Goal: Task Accomplishment & Management: Use online tool/utility

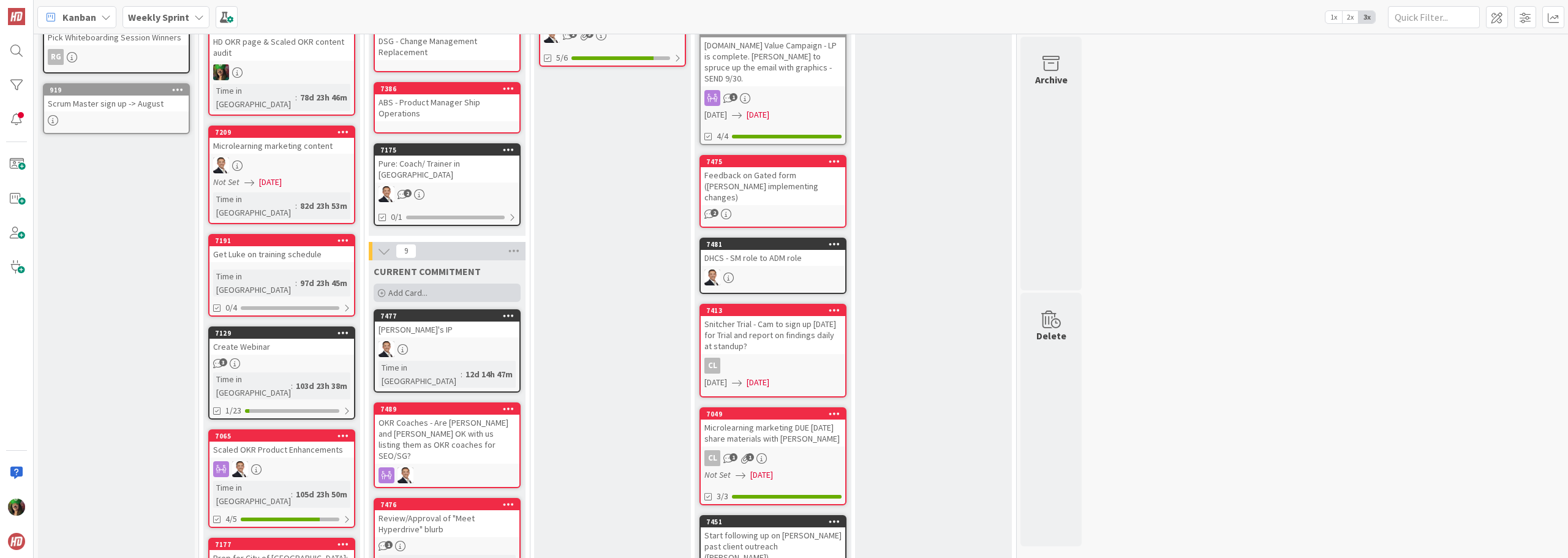
click at [416, 288] on span "Add Card..." at bounding box center [408, 293] width 39 height 11
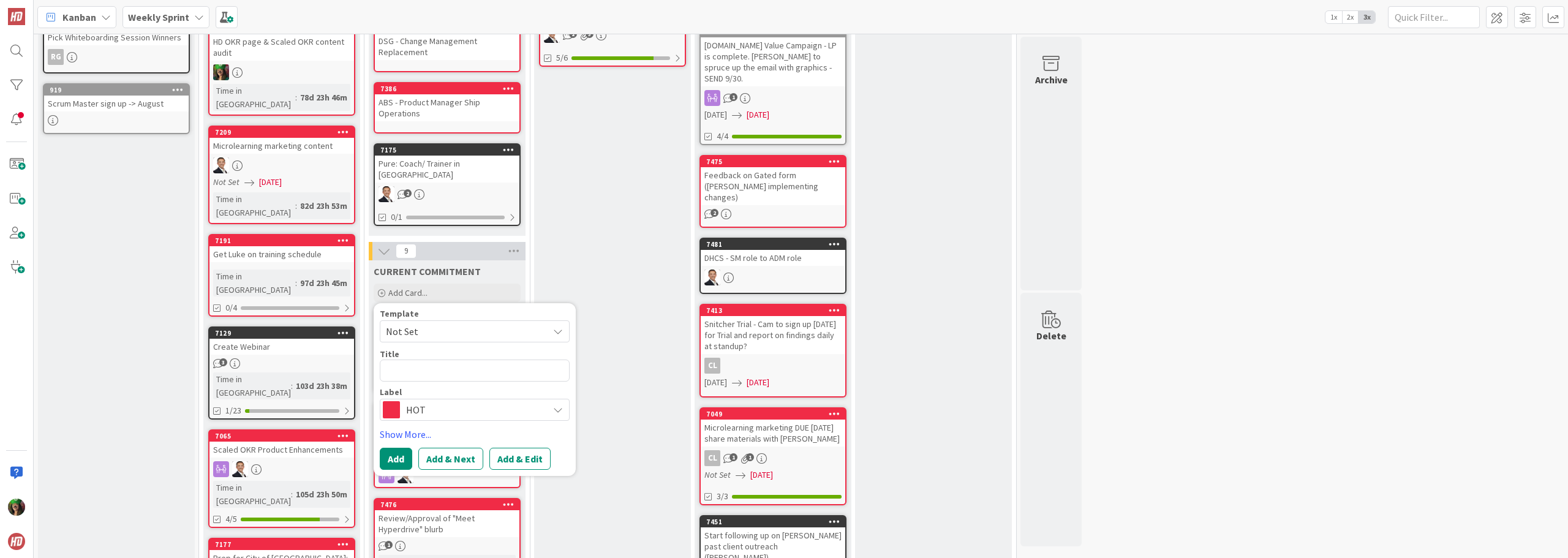
type textarea "x"
type textarea "A"
type textarea "x"
type textarea "Ag"
type textarea "x"
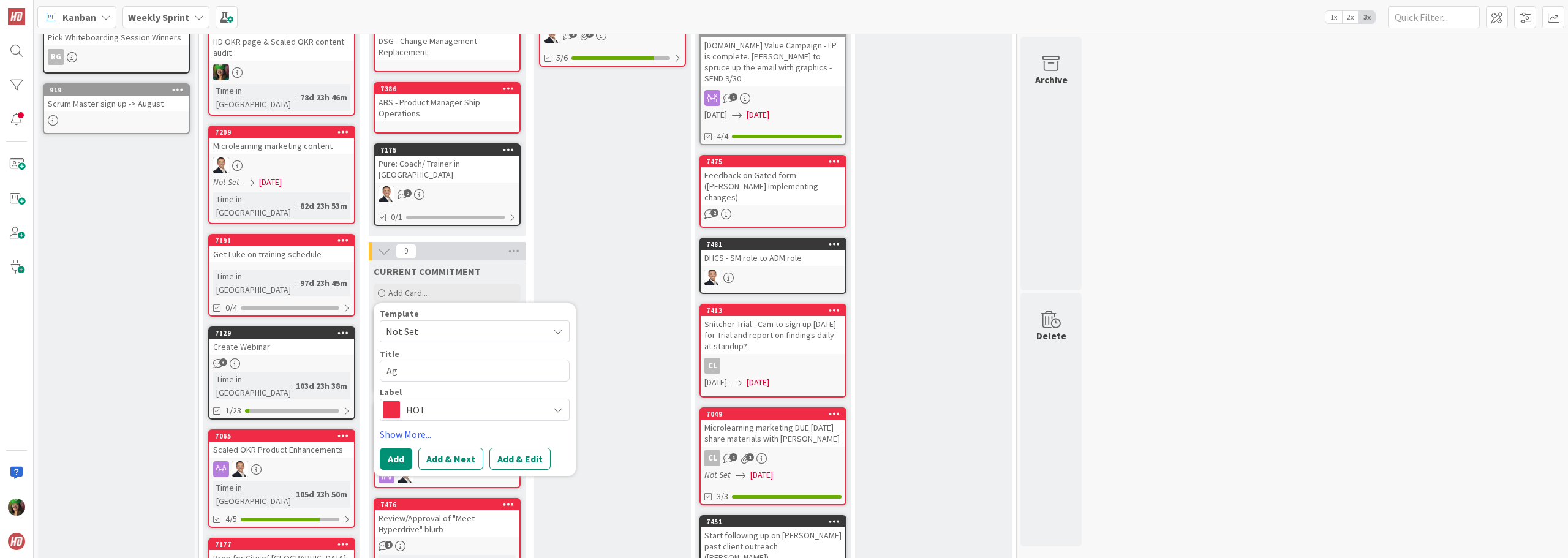
type textarea "Age"
type textarea "x"
type textarea "Agen"
type textarea "x"
type textarea "Agend"
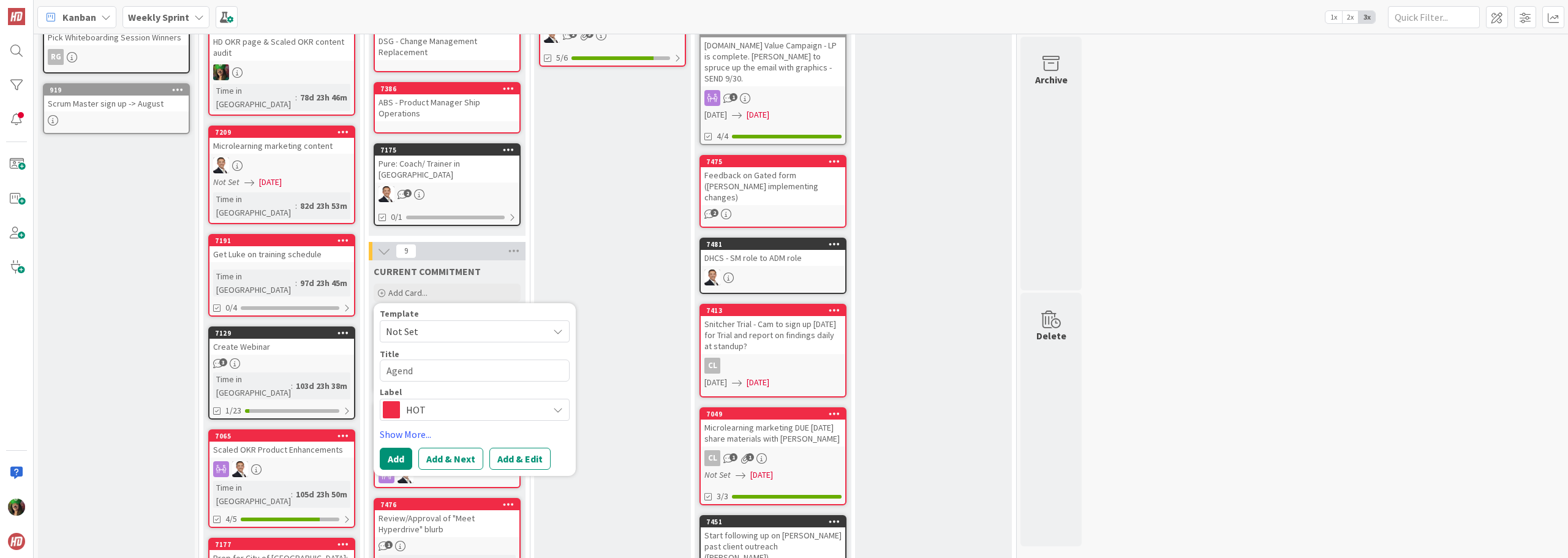
type textarea "x"
type textarea "Agenda"
type textarea "x"
type textarea "Agenda"
type textarea "x"
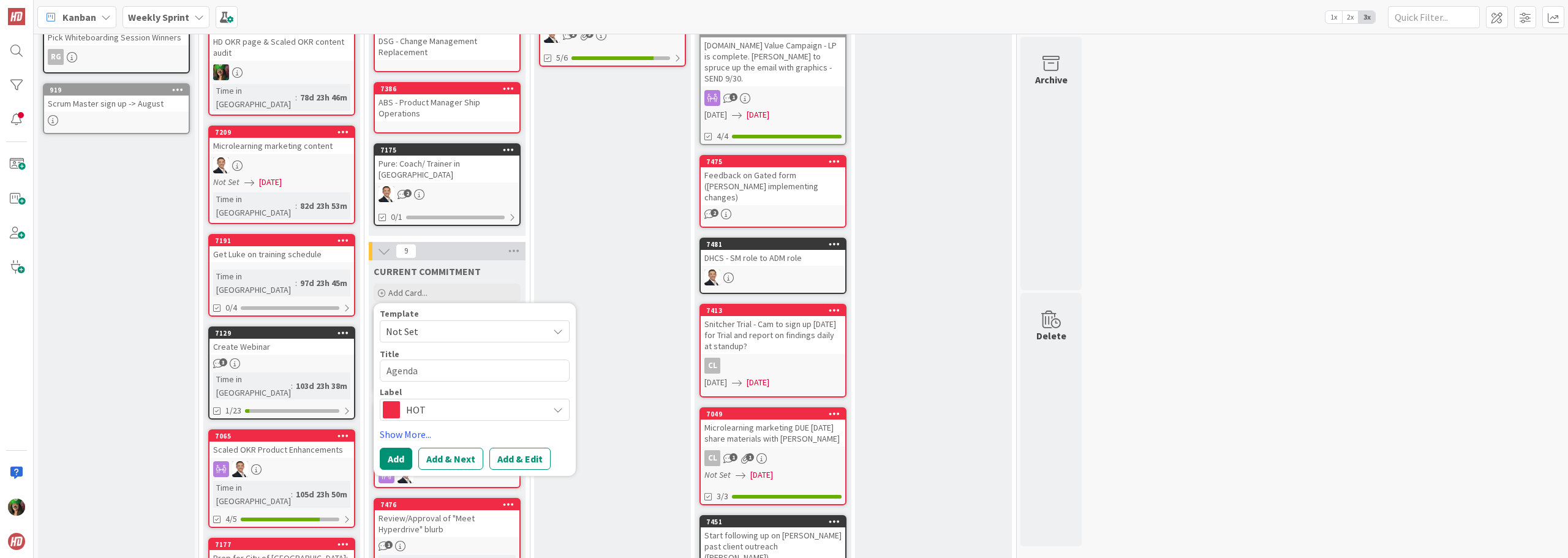
type textarea "Agenda f"
type textarea "x"
type textarea "Agenda fo"
type textarea "x"
type textarea "Agenda for"
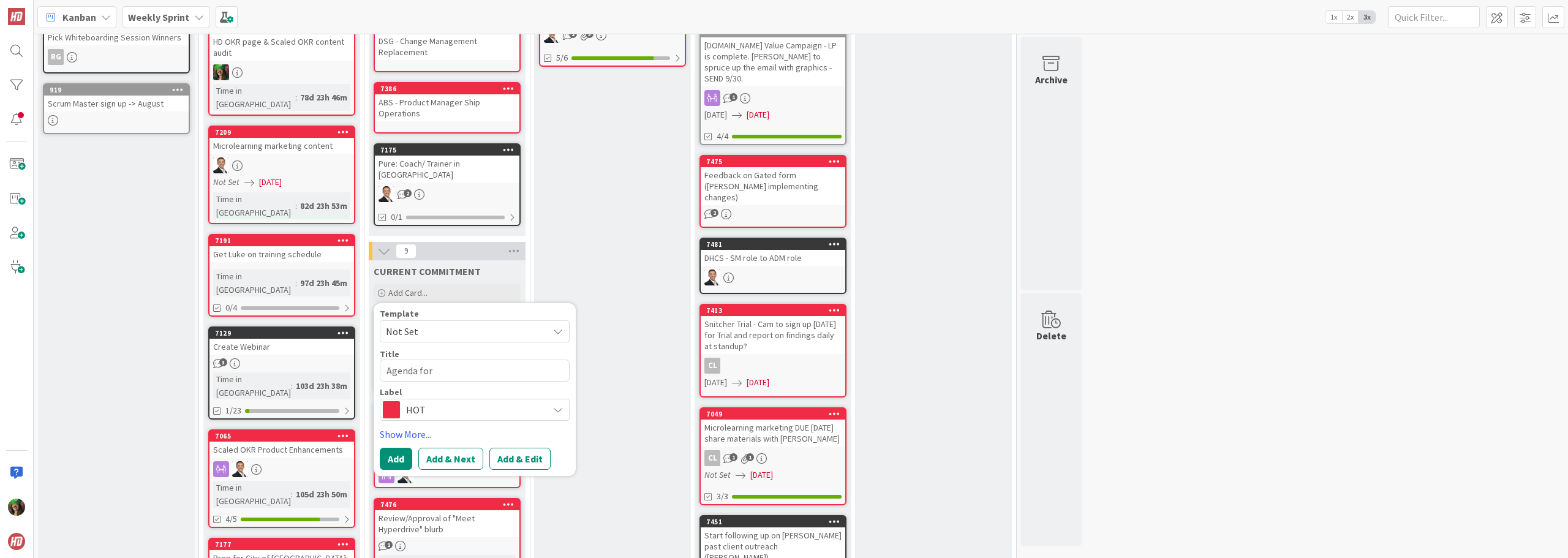
type textarea "x"
type textarea "Agenda for"
type textarea "x"
type textarea "Agenda for w"
type textarea "x"
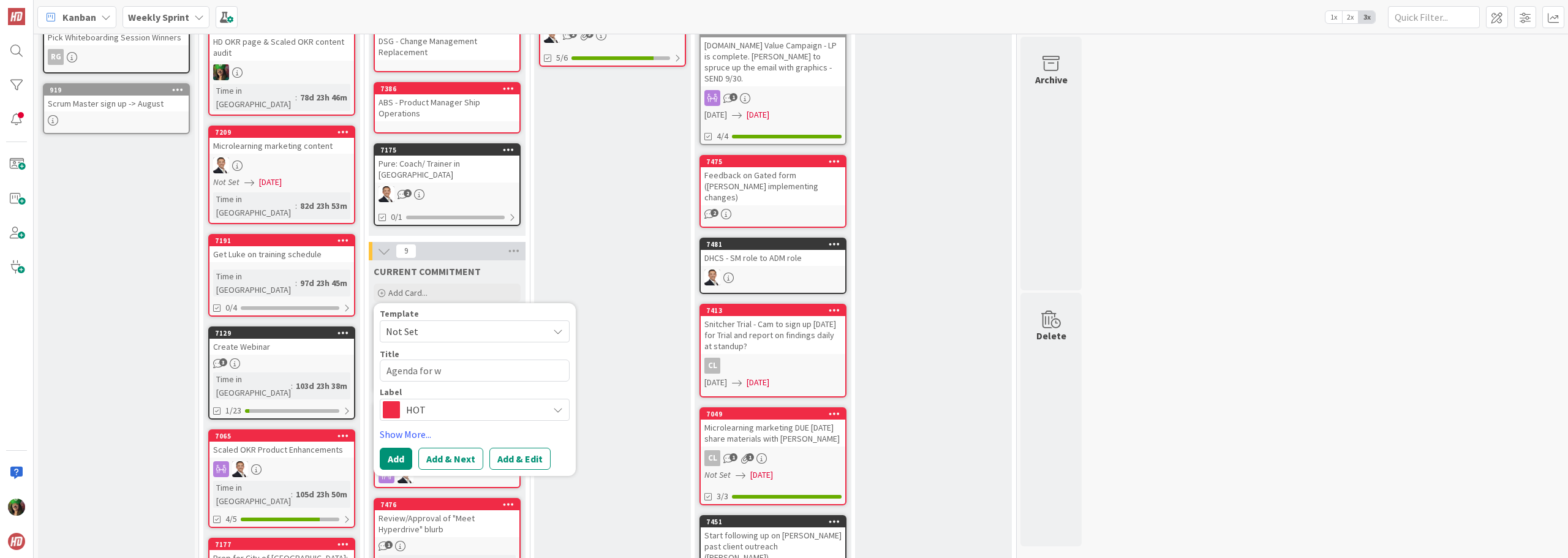
type textarea "Agenda for we"
type textarea "x"
type textarea "Agenda for wee"
type textarea "x"
type textarea "Agenda for week"
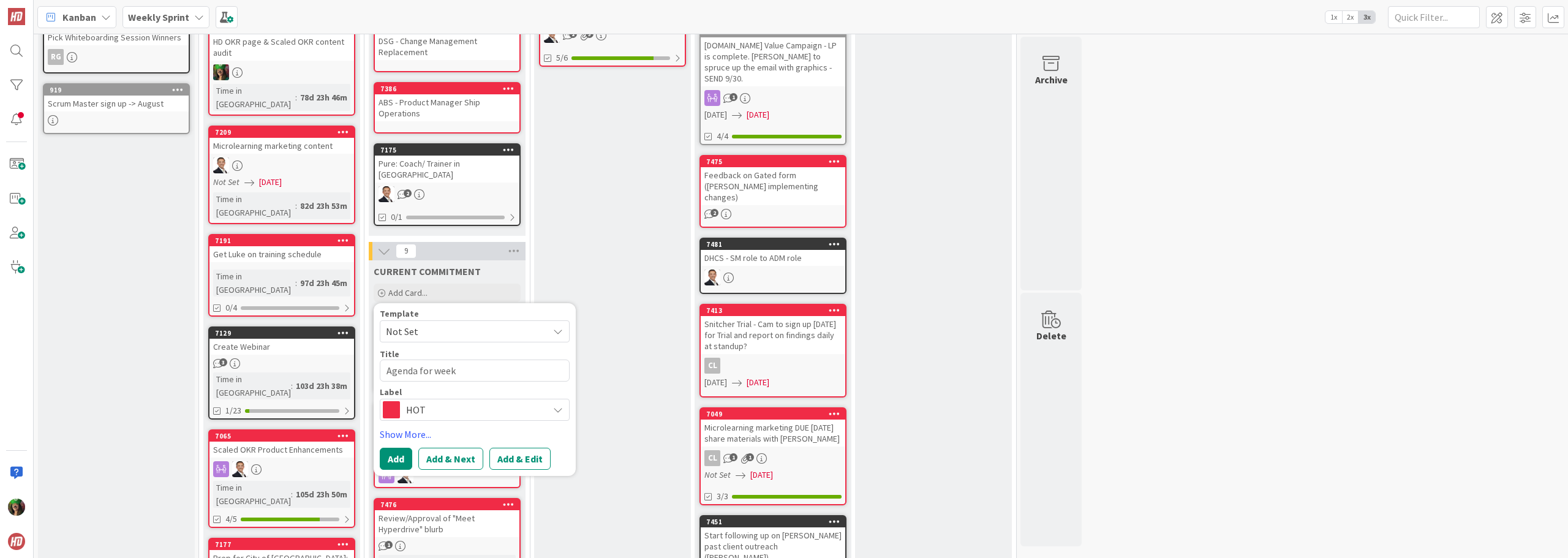
type textarea "x"
type textarea "Agenda for weekl"
type textarea "x"
type textarea "Agenda for weekly"
type textarea "x"
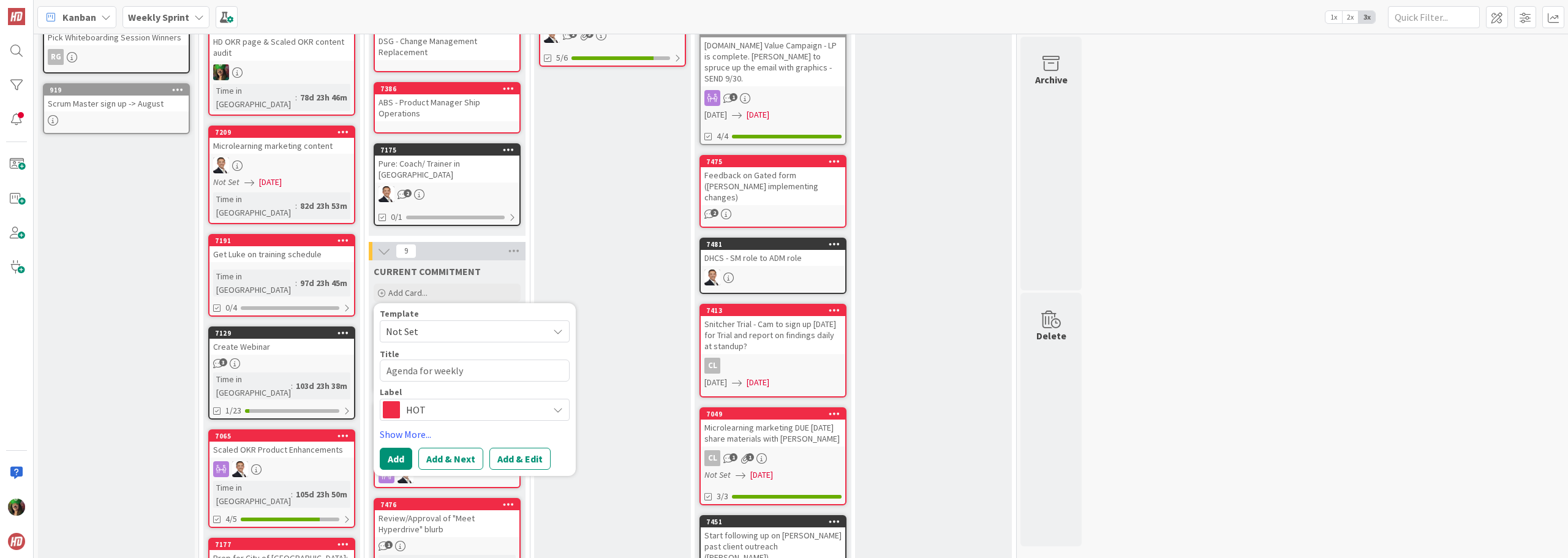
type textarea "Agenda for weekly t"
type textarea "x"
type textarea "Agenda for weekly tr"
type textarea "x"
type textarea "Agenda for weekly trai"
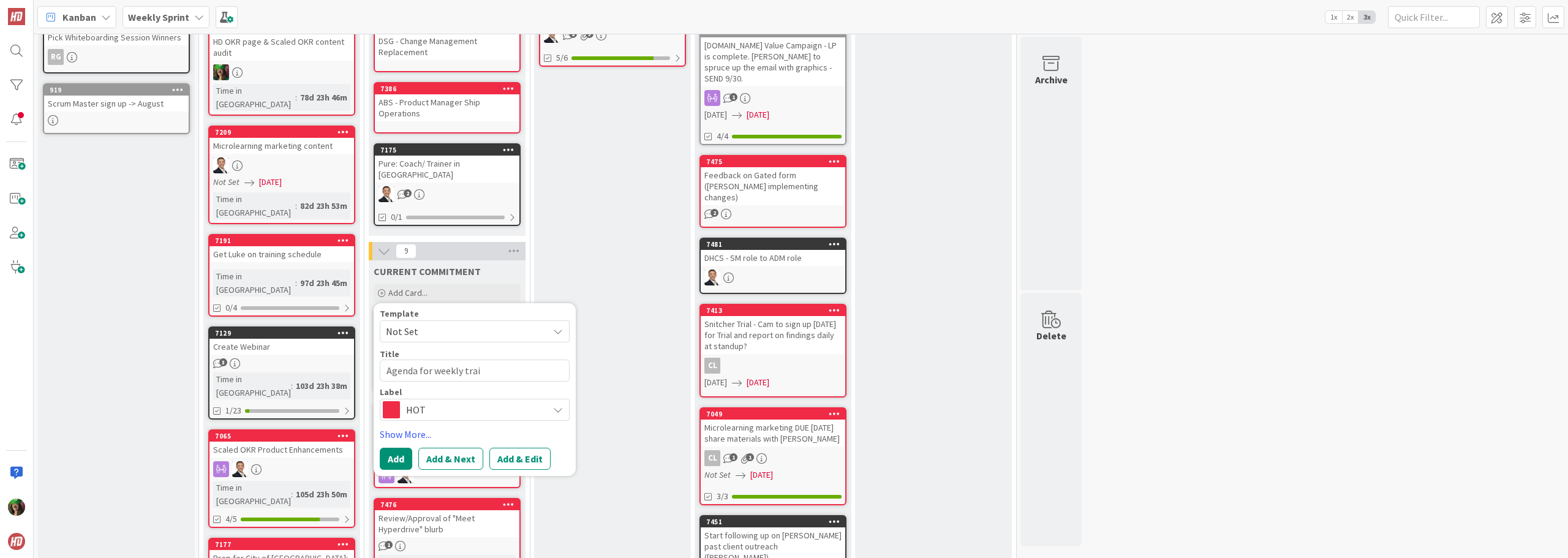
type textarea "x"
type textarea "Agenda for weekly train"
type textarea "x"
type textarea "Agenda for weekly traini"
type textarea "x"
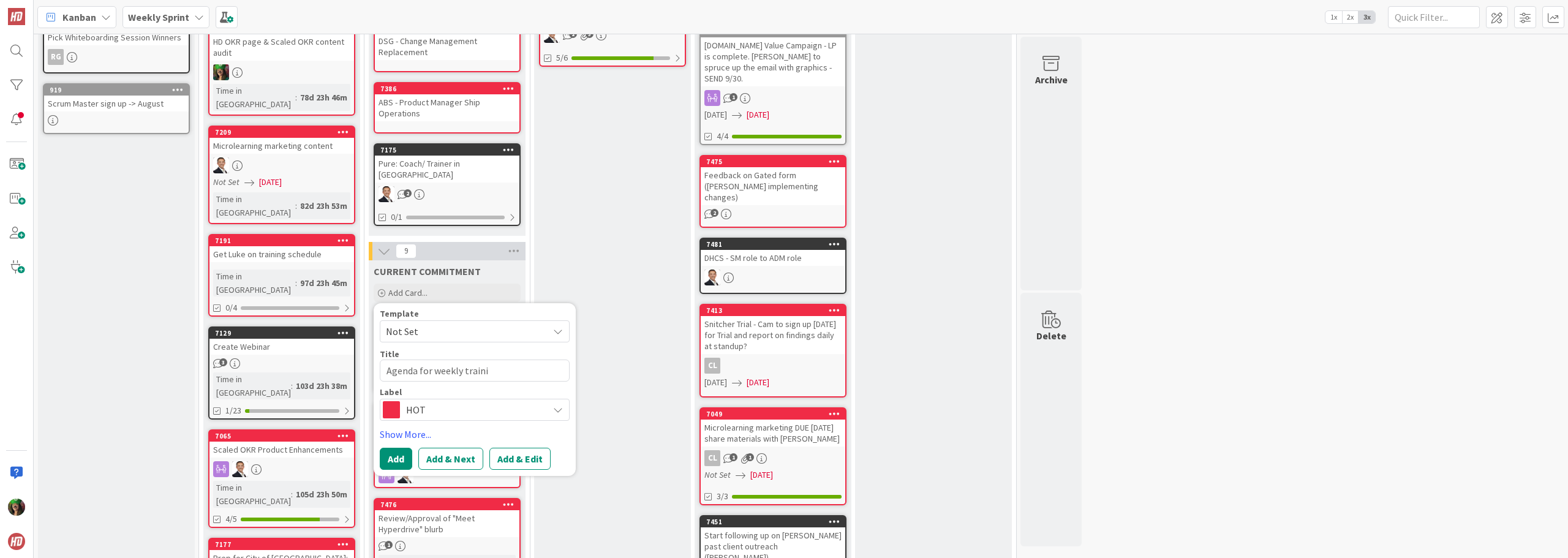
type textarea "Agenda for weekly trainin"
type textarea "x"
type textarea "Agenda for weekly training"
type textarea "x"
type textarea "Agenda for weekly training"
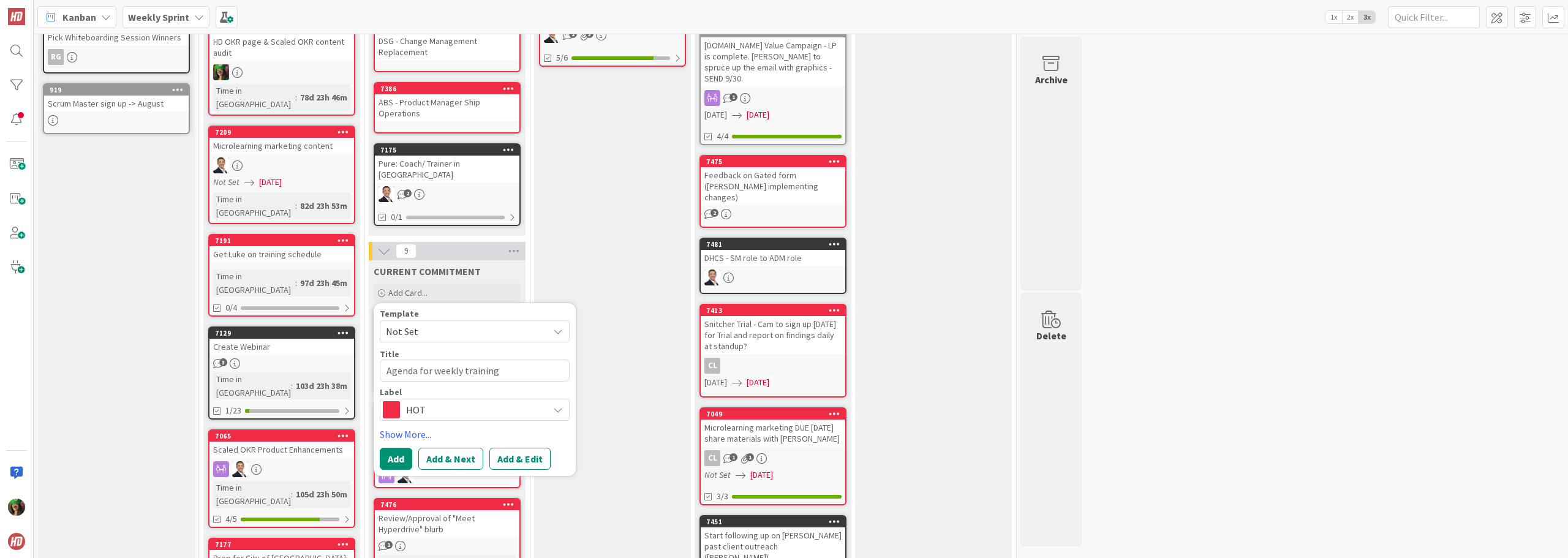
type textarea "x"
type textarea "Agenda for weekly training m"
type textarea "x"
type textarea "Agenda for weekly training me"
type textarea "x"
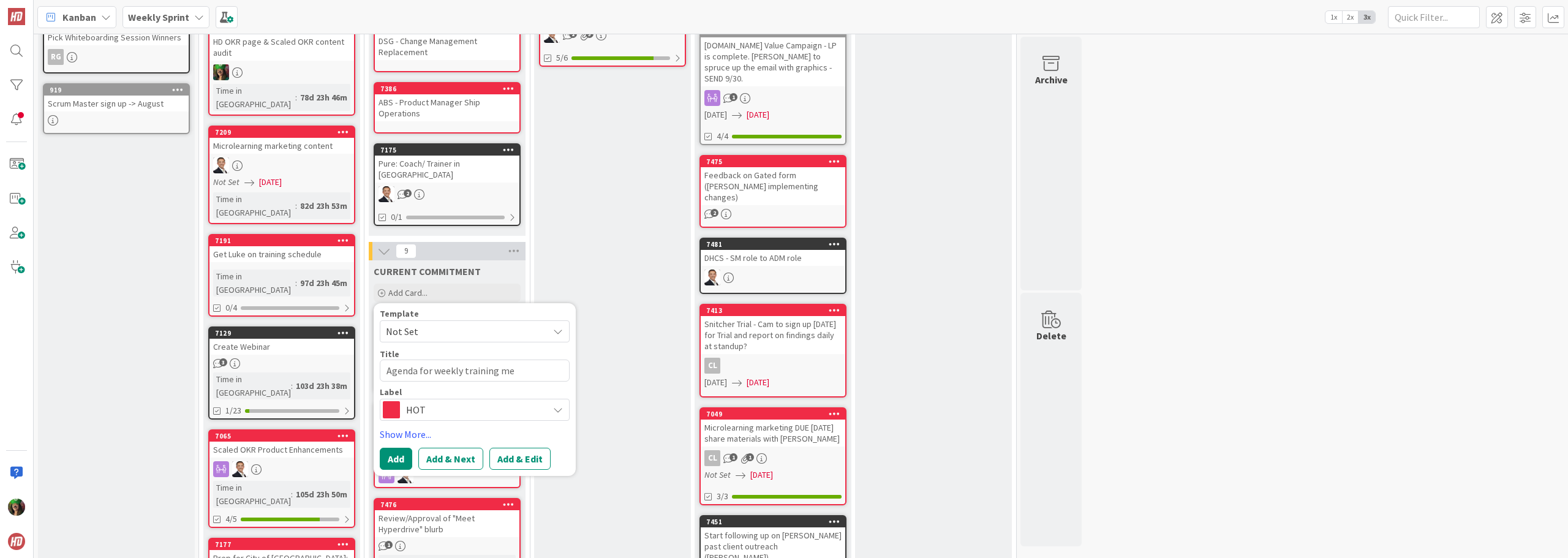
type textarea "Agenda for weekly training mee"
type textarea "x"
type textarea "Agenda for weekly training meet"
type textarea "x"
type textarea "Agenda for weekly training meeti"
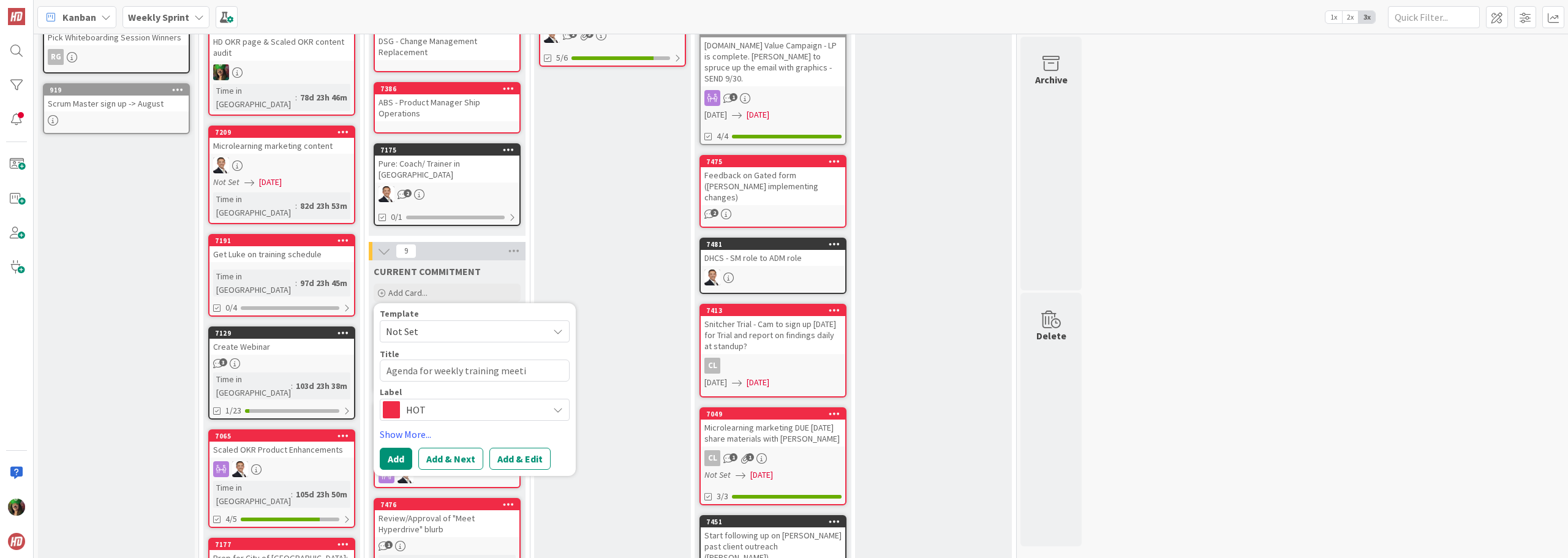
type textarea "x"
type textarea "Agenda for weekly training meetin"
type textarea "x"
type textarea "Agenda for weekly training meeting"
